Goal: Transaction & Acquisition: Download file/media

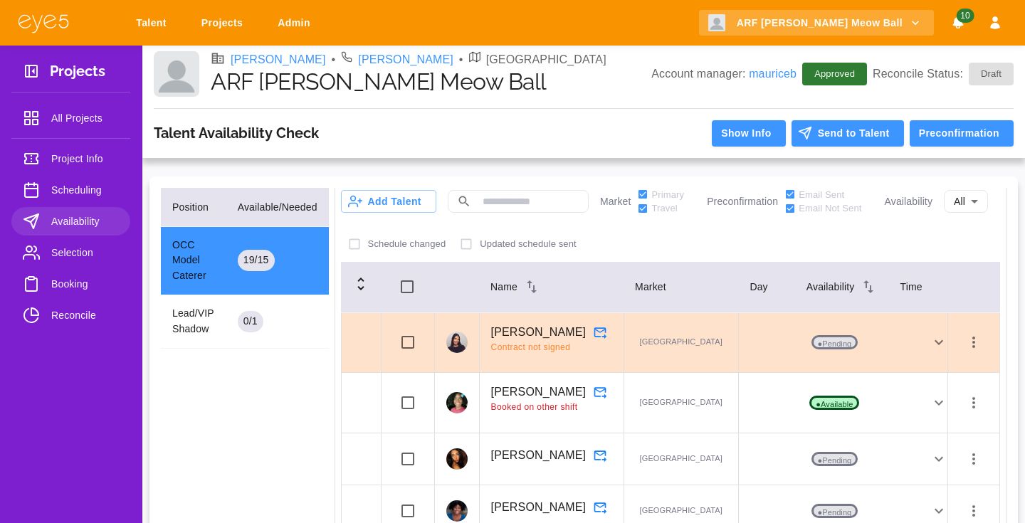
click at [75, 307] on link "Reconcile" at bounding box center [70, 315] width 119 height 28
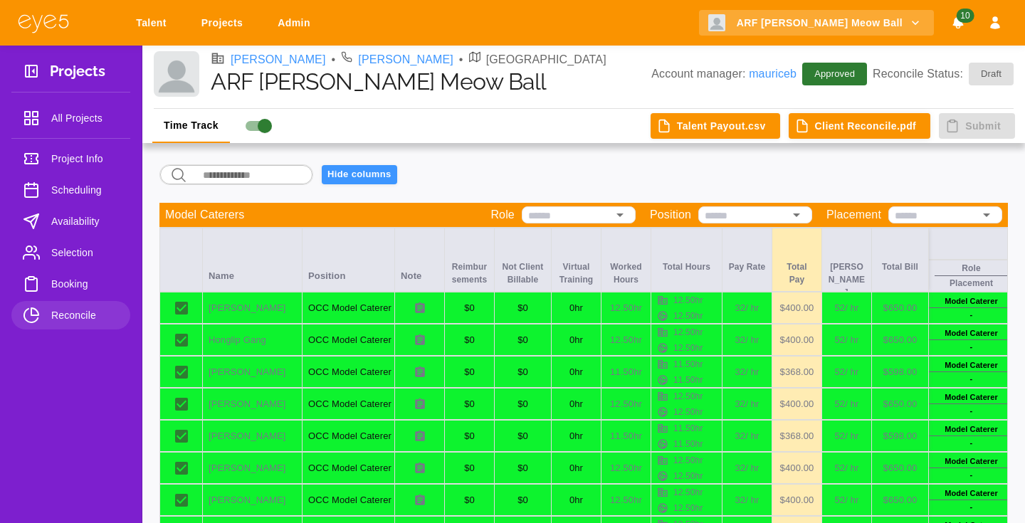
click at [910, 119] on button "Client Reconcile.pdf" at bounding box center [860, 126] width 142 height 26
click at [846, 133] on button "Client Reconcile.pdf" at bounding box center [860, 126] width 142 height 26
click at [819, 122] on button "Client Reconcile.pdf" at bounding box center [860, 126] width 142 height 26
click at [740, 127] on button "Talent Payout.csv" at bounding box center [716, 126] width 130 height 26
